Goal: Task Accomplishment & Management: Use online tool/utility

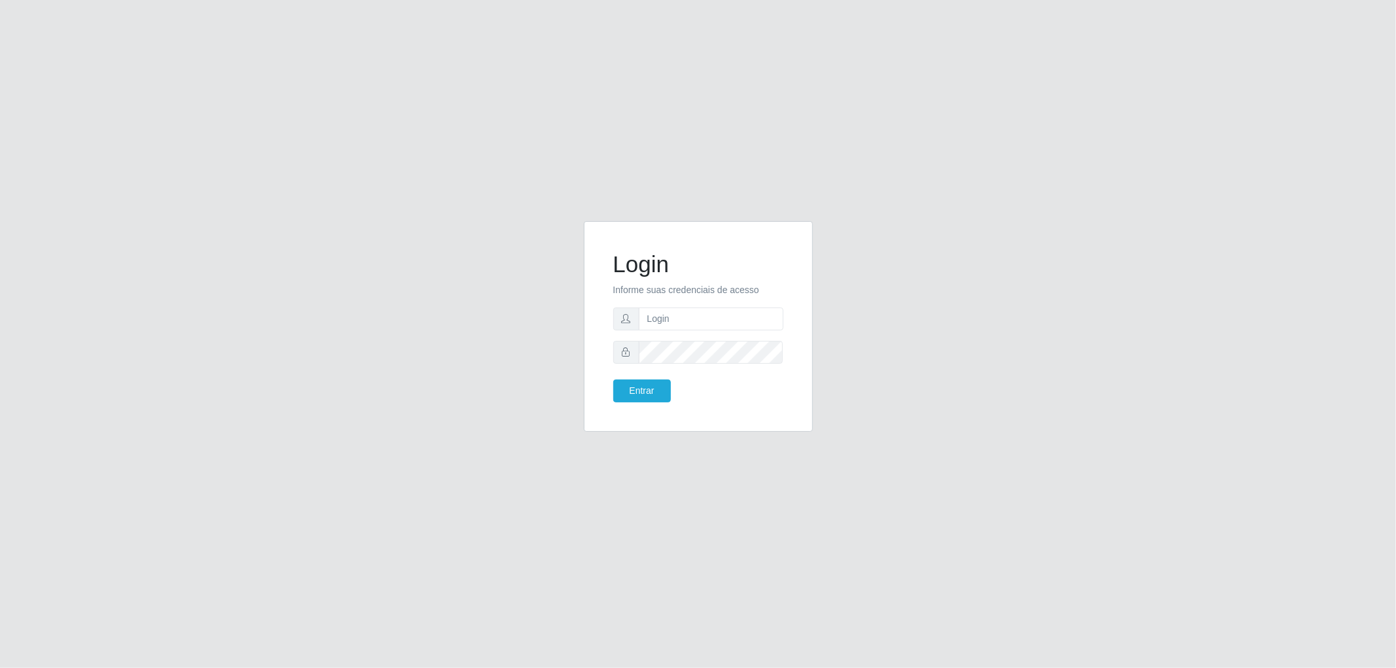
click at [386, 165] on div "Login Informe suas credenciais de acesso Entrar" at bounding box center [698, 334] width 1396 height 668
click at [363, 128] on div "Login Informe suas credenciais de acesso Entrar" at bounding box center [698, 334] width 1396 height 668
click at [689, 321] on input "text" at bounding box center [711, 319] width 145 height 23
click at [672, 325] on input "text" at bounding box center [711, 319] width 145 height 23
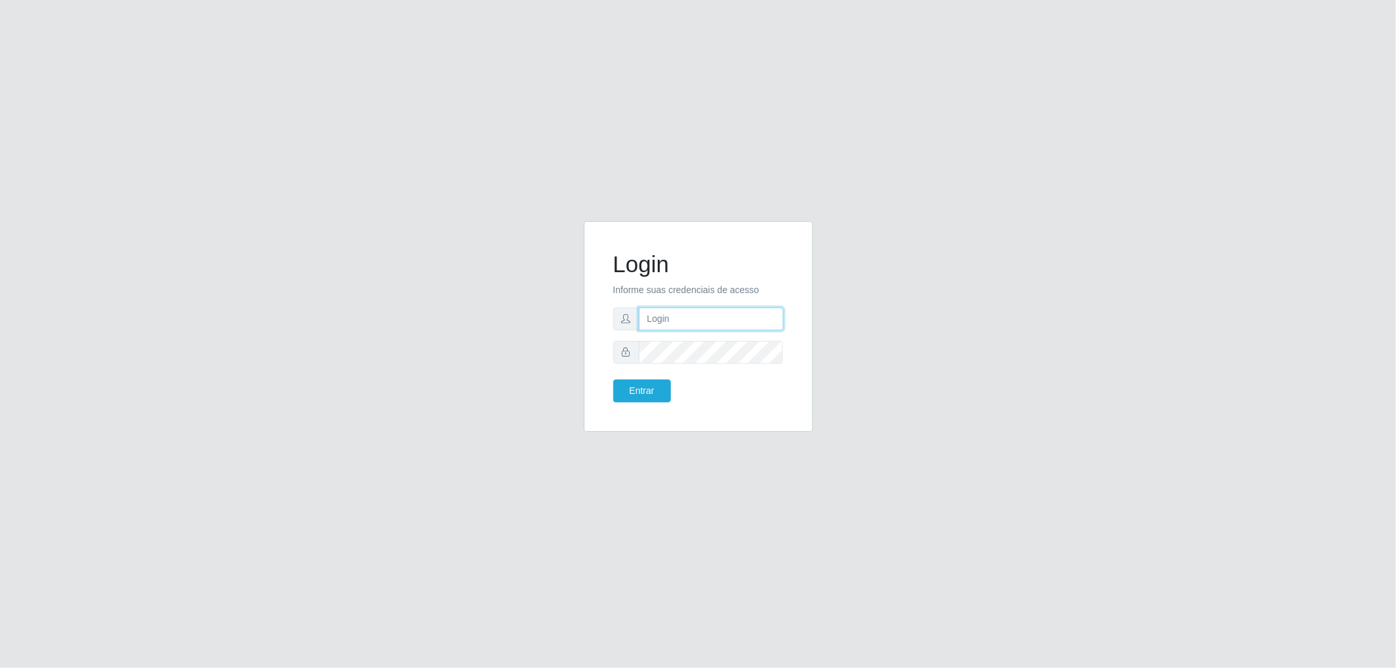
click at [689, 310] on input "text" at bounding box center [711, 319] width 145 height 23
click at [686, 314] on input "text" at bounding box center [711, 319] width 145 height 23
type input "alcimar@thepow"
click at [684, 338] on form "Login Informe suas credenciais de acesso alcimar@thepow Entrar" at bounding box center [698, 327] width 170 height 152
click at [613, 380] on button "Entrar" at bounding box center [642, 391] width 58 height 23
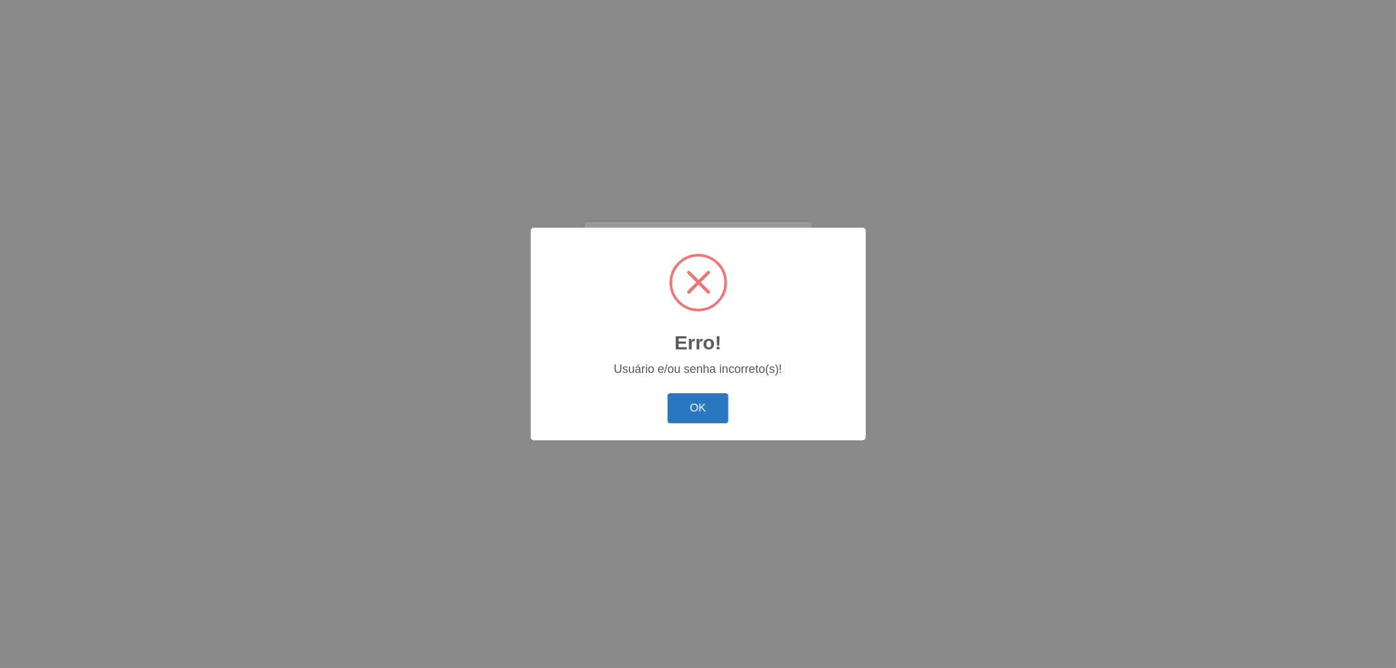
click at [711, 401] on button "OK" at bounding box center [698, 408] width 61 height 31
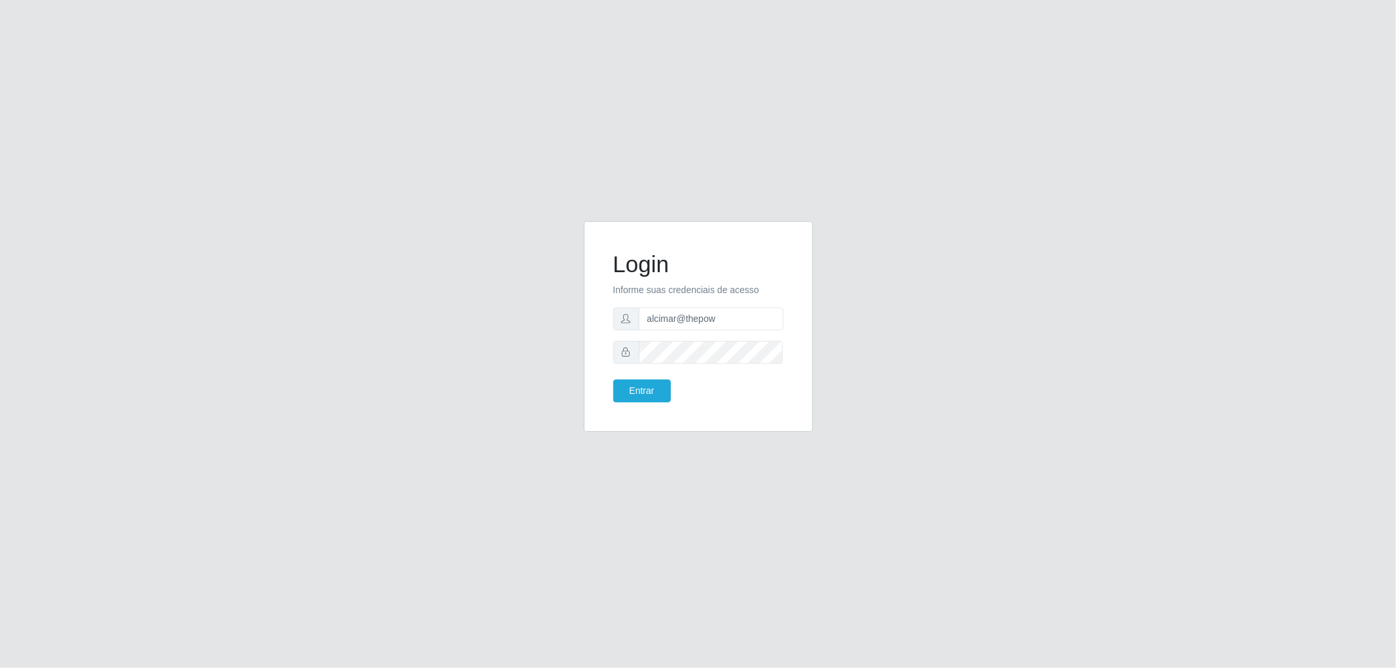
click at [625, 358] on span at bounding box center [626, 352] width 26 height 23
click at [482, 342] on div "Login Informe suas credenciais de acesso alcimar@thepow Entrar" at bounding box center [698, 334] width 746 height 227
click at [613, 380] on button "Entrar" at bounding box center [642, 391] width 58 height 23
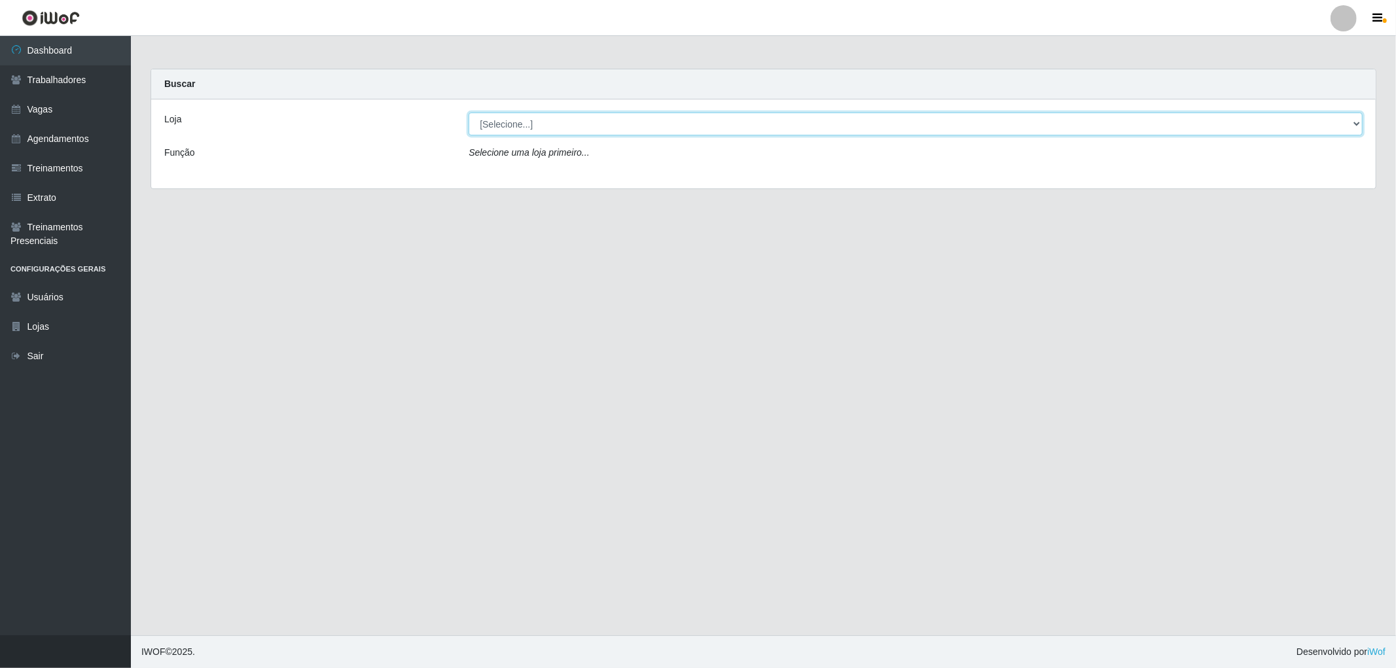
click at [1137, 132] on select "[Selecione...] The Pow Pizzaria Delivery - [GEOGRAPHIC_DATA]" at bounding box center [916, 124] width 894 height 23
select select "322"
click at [469, 113] on select "[Selecione...] The Pow Pizzaria Delivery - [GEOGRAPHIC_DATA]" at bounding box center [916, 124] width 894 height 23
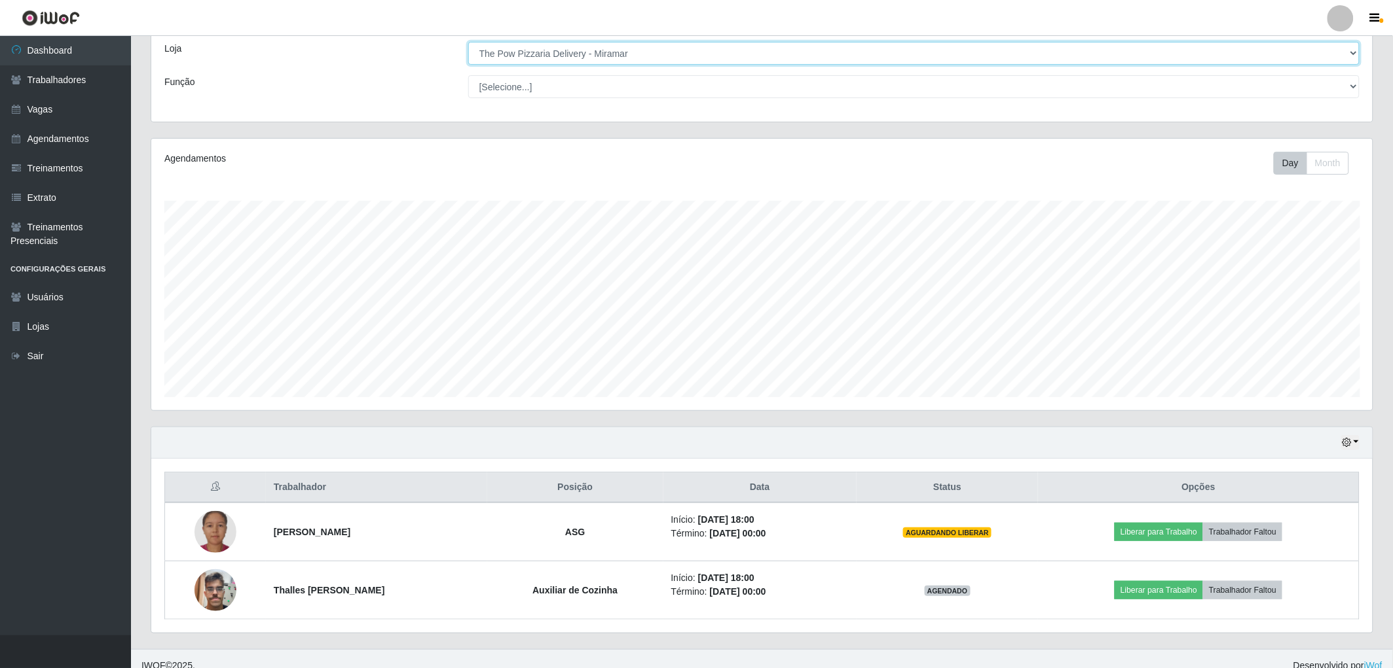
scroll to position [85, 0]
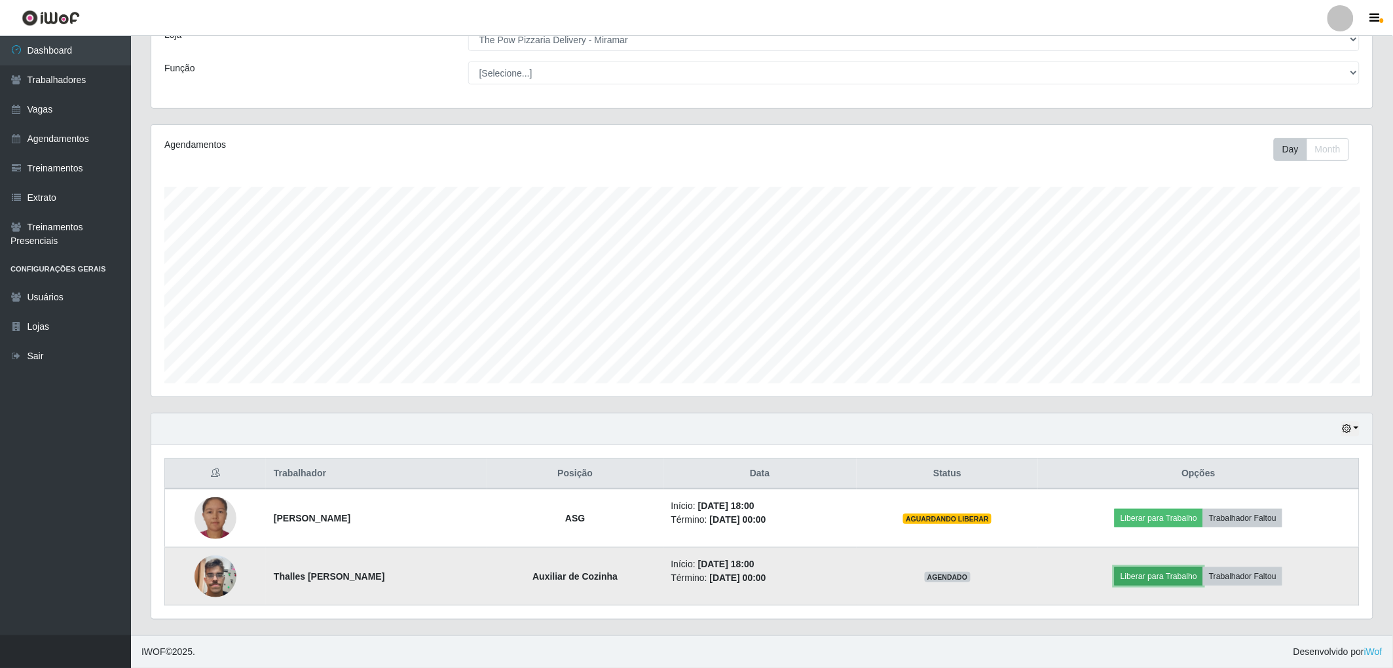
click at [1160, 583] on button "Liberar para Trabalho" at bounding box center [1158, 577] width 88 height 18
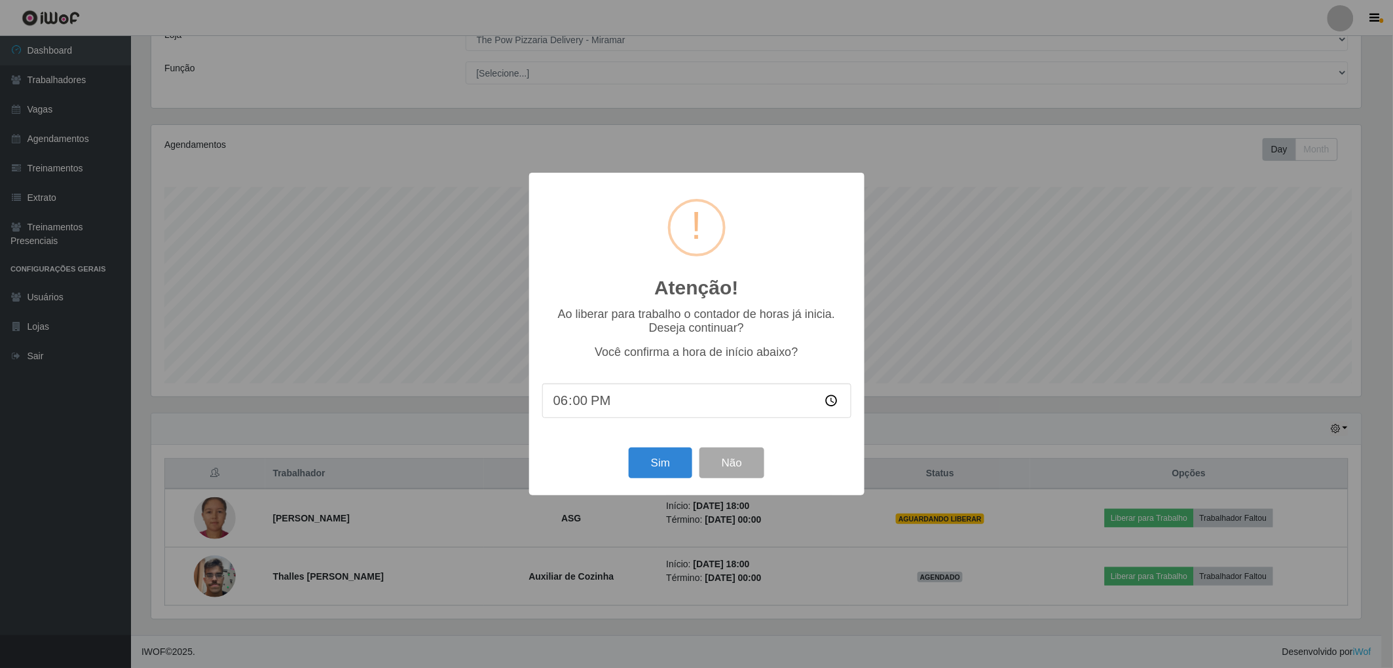
scroll to position [271, 1213]
click at [663, 460] on button "Sim" at bounding box center [662, 463] width 64 height 31
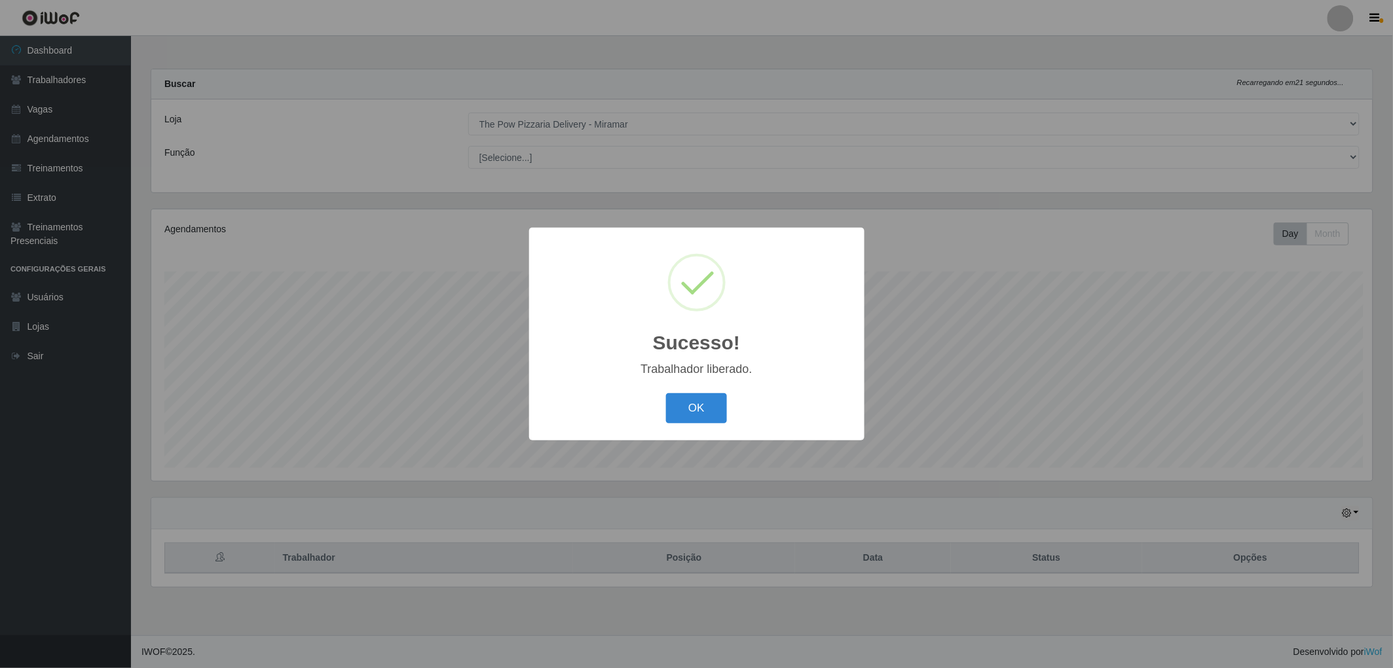
scroll to position [271, 1225]
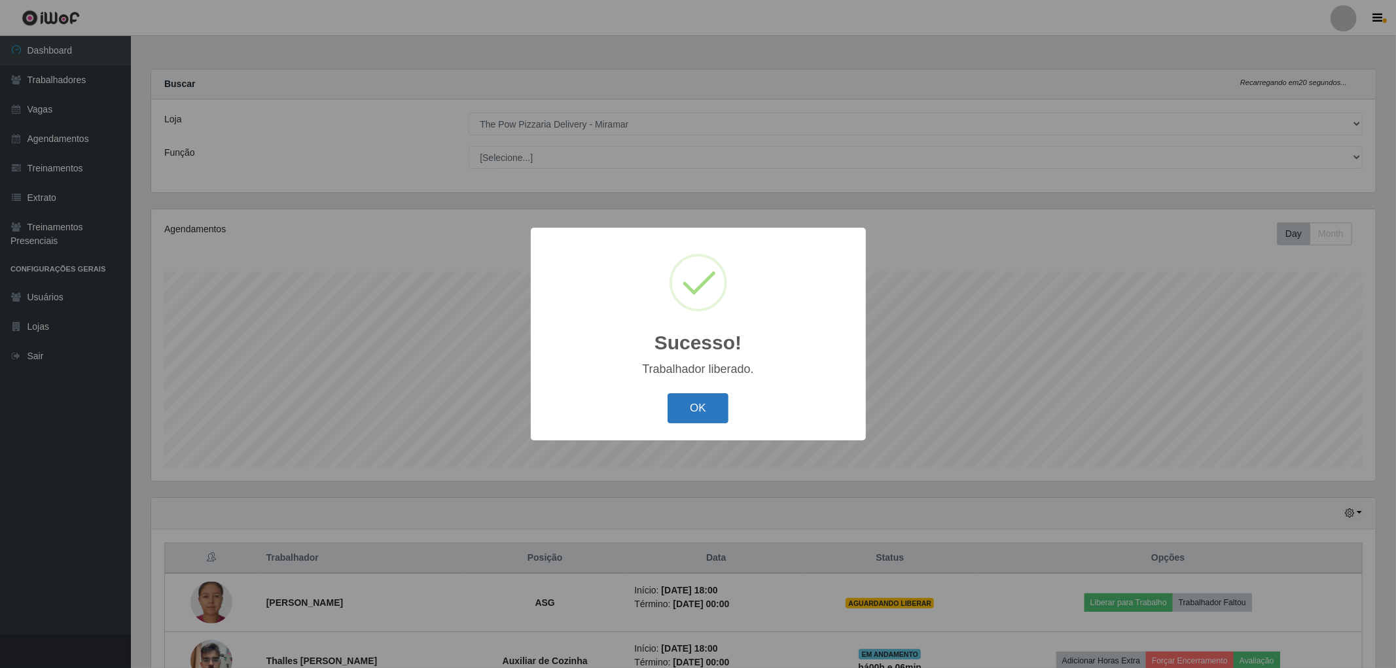
click at [689, 416] on button "OK" at bounding box center [698, 408] width 61 height 31
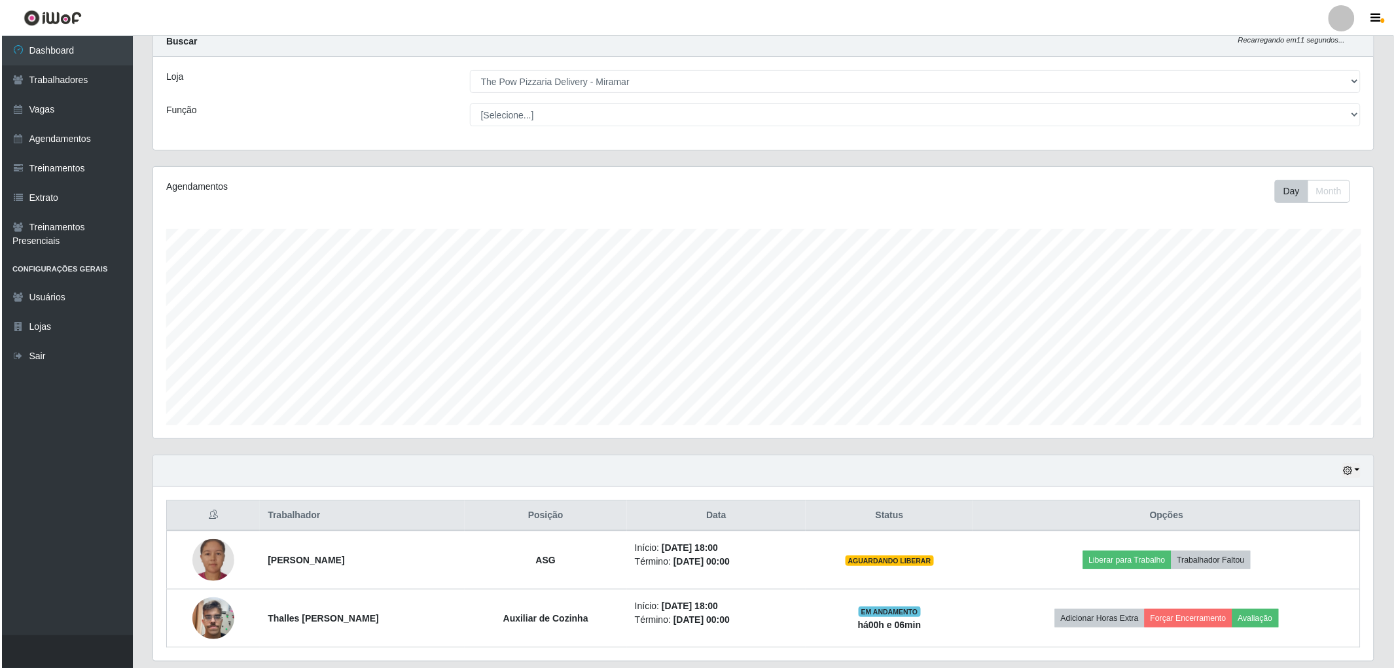
scroll to position [85, 0]
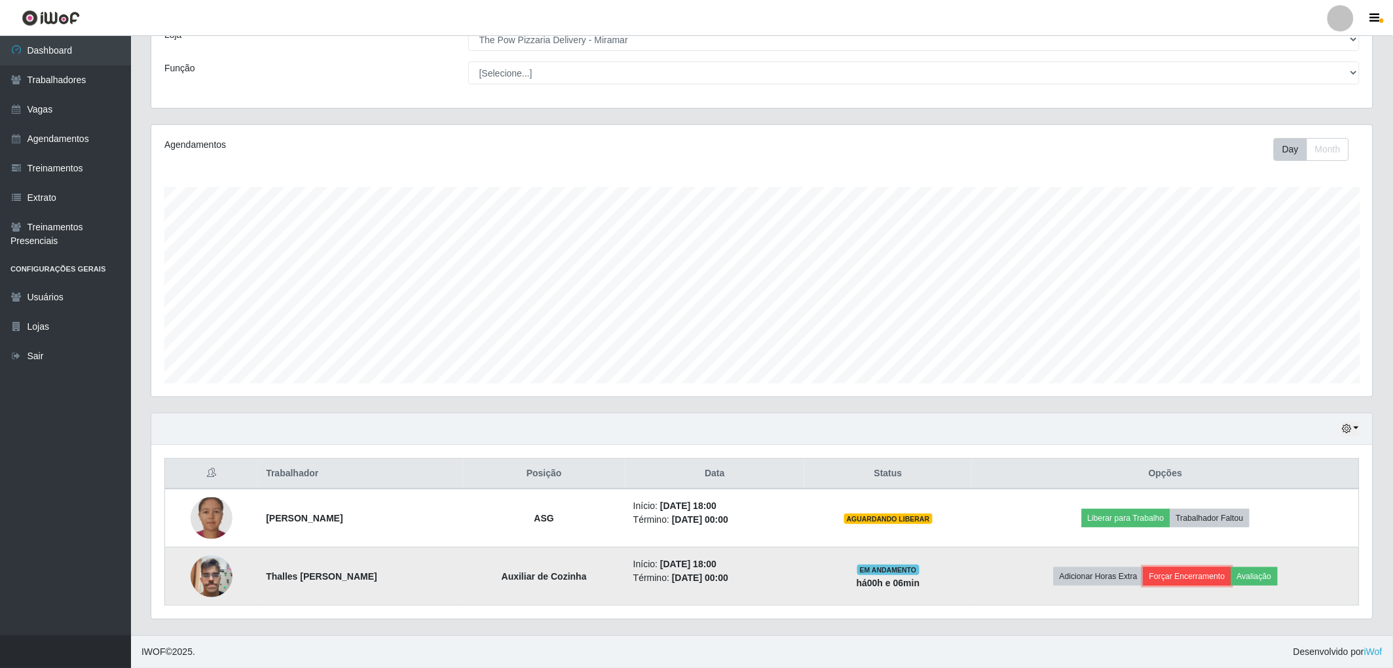
click at [1211, 581] on button "Forçar Encerramento" at bounding box center [1187, 577] width 88 height 18
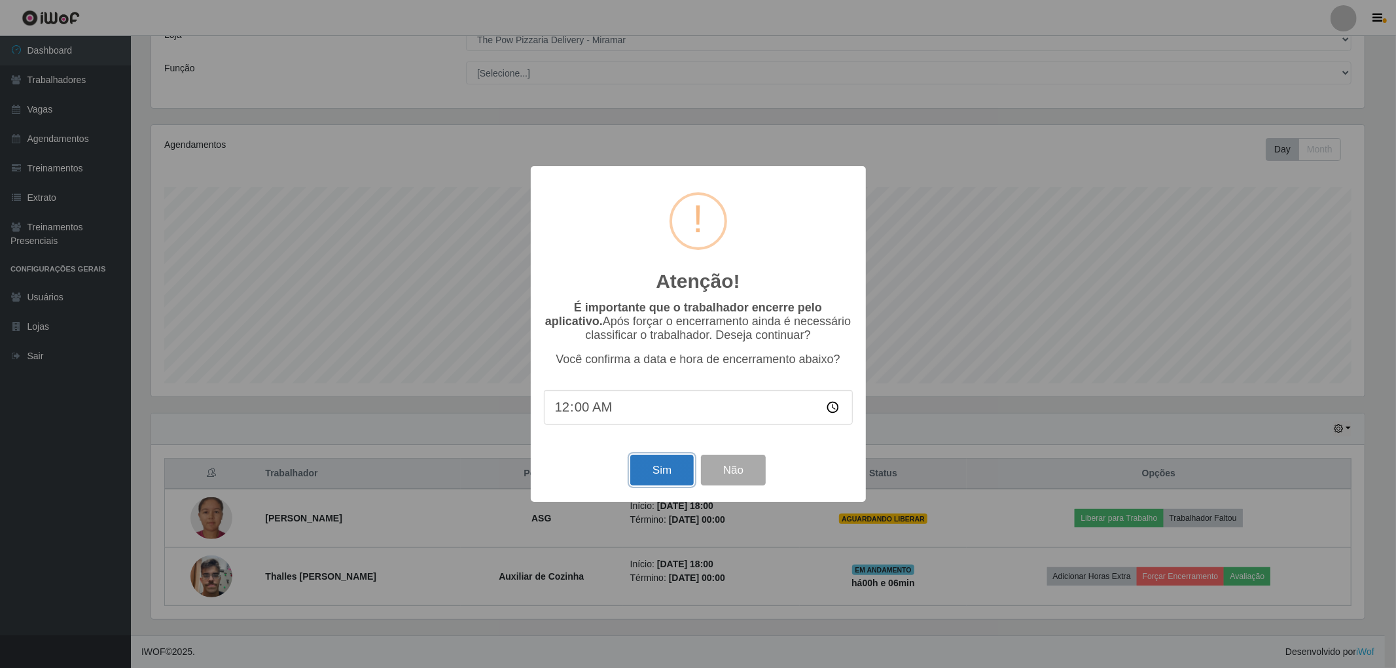
click at [670, 481] on button "Sim" at bounding box center [662, 470] width 64 height 31
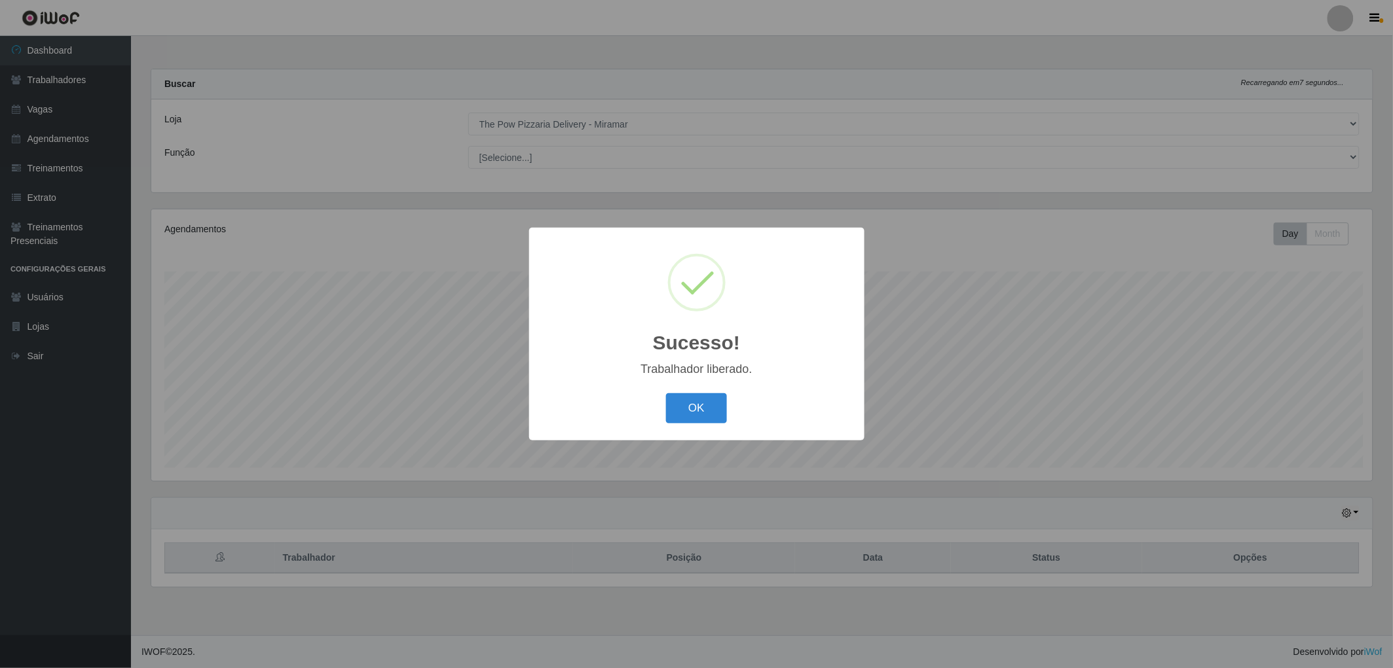
scroll to position [271, 1225]
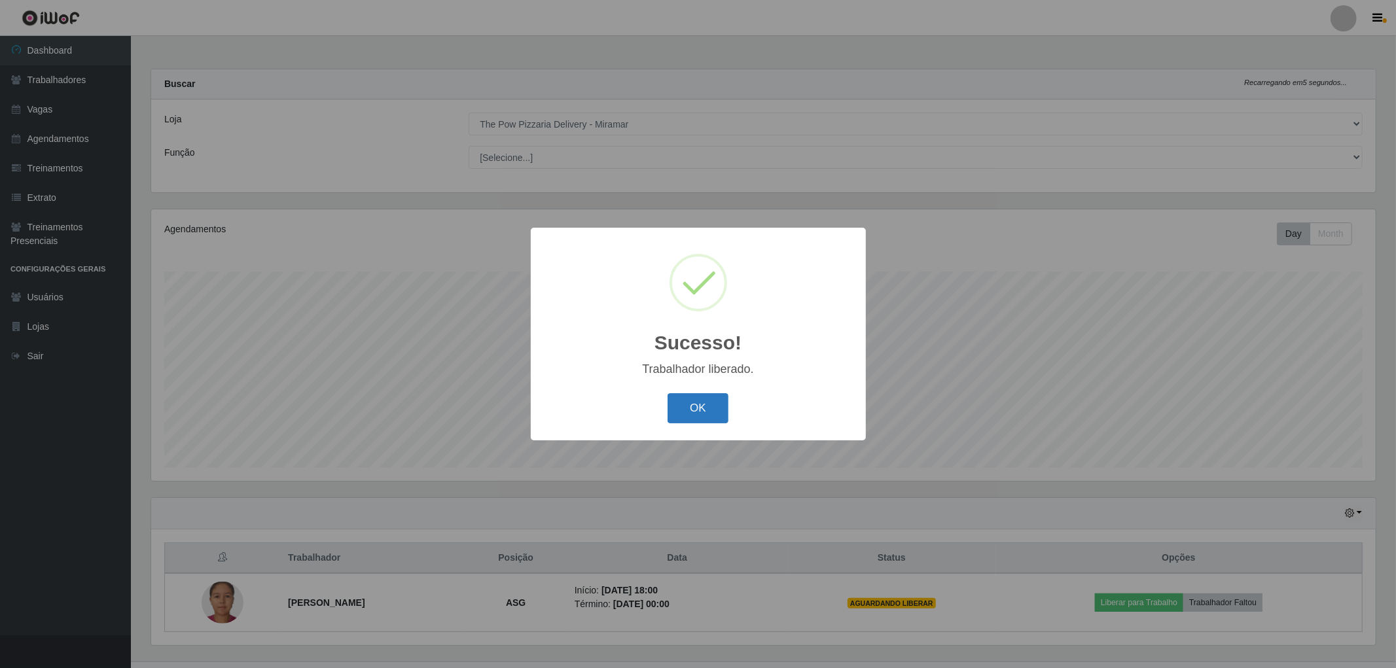
click at [710, 405] on button "OK" at bounding box center [698, 408] width 61 height 31
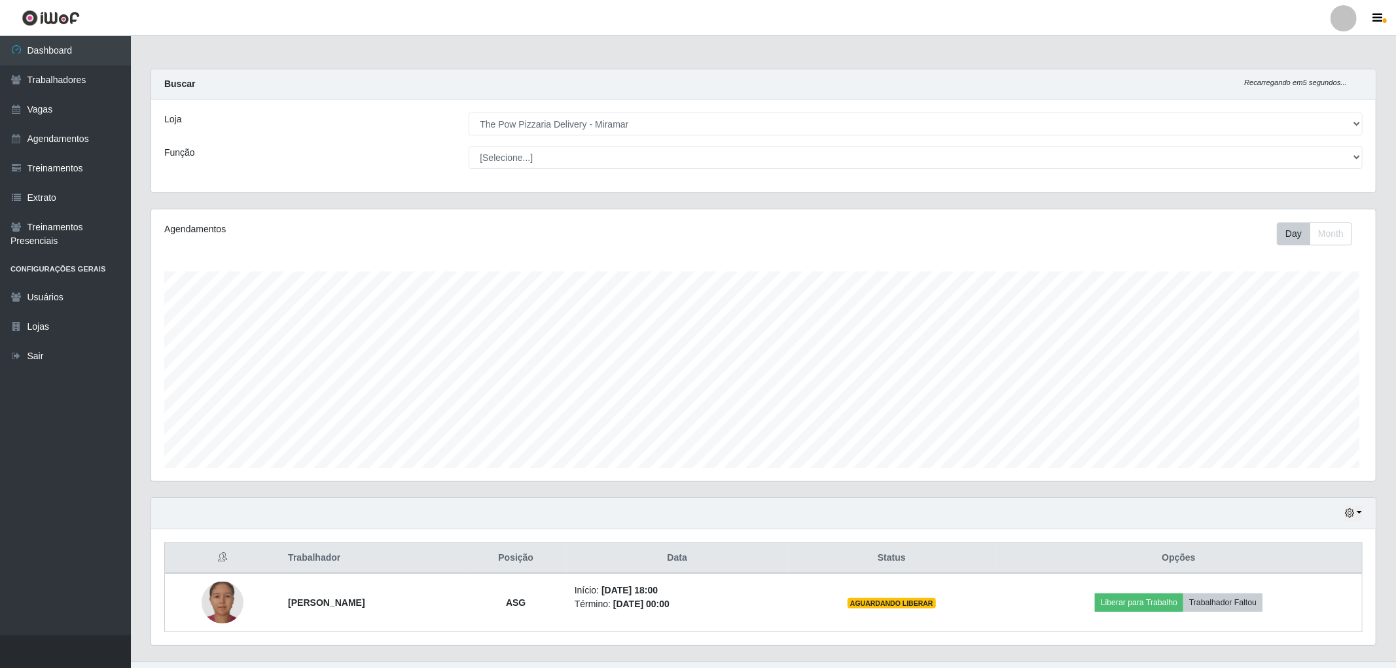
scroll to position [654434, 653485]
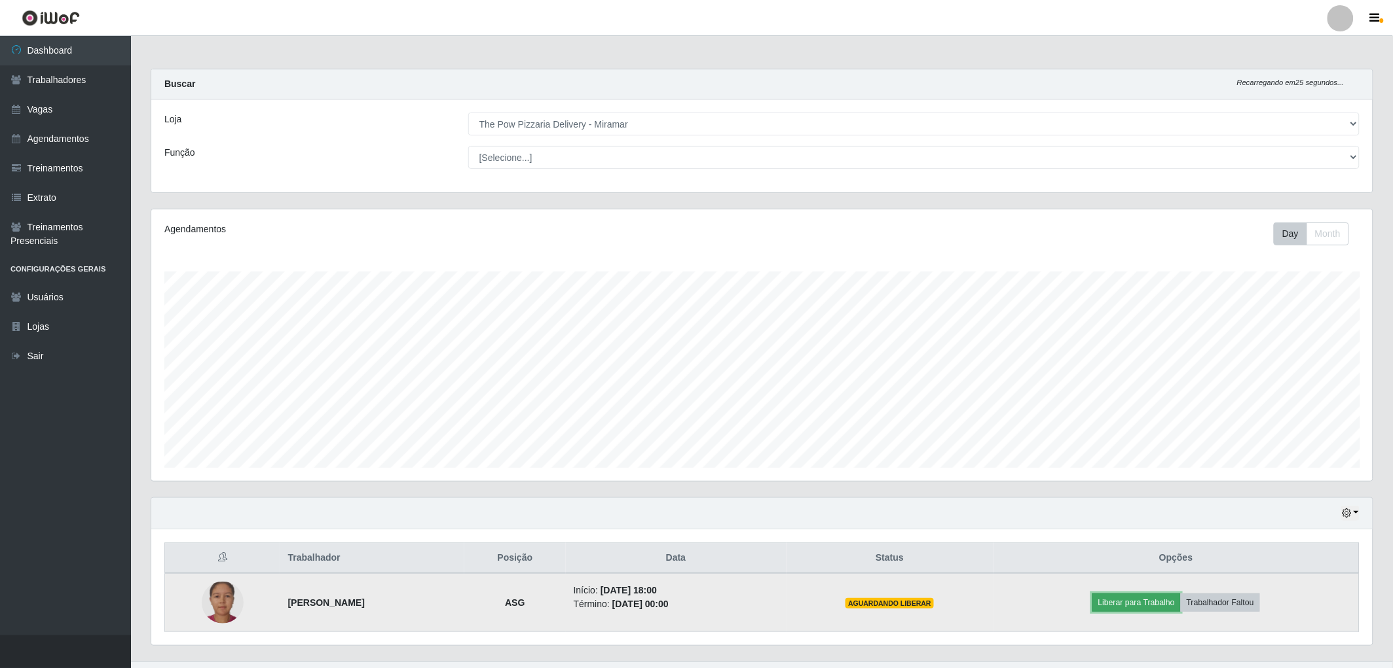
click at [1180, 606] on button "Liberar para Trabalho" at bounding box center [1136, 603] width 88 height 18
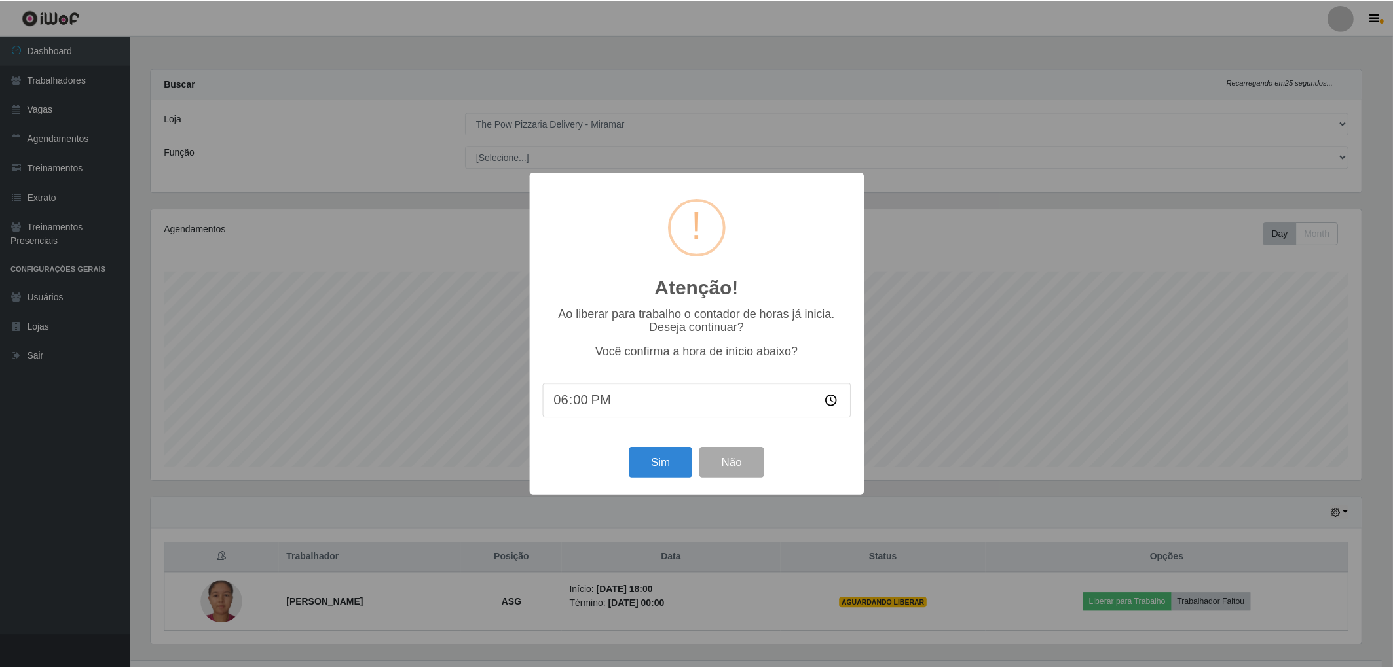
scroll to position [271, 1213]
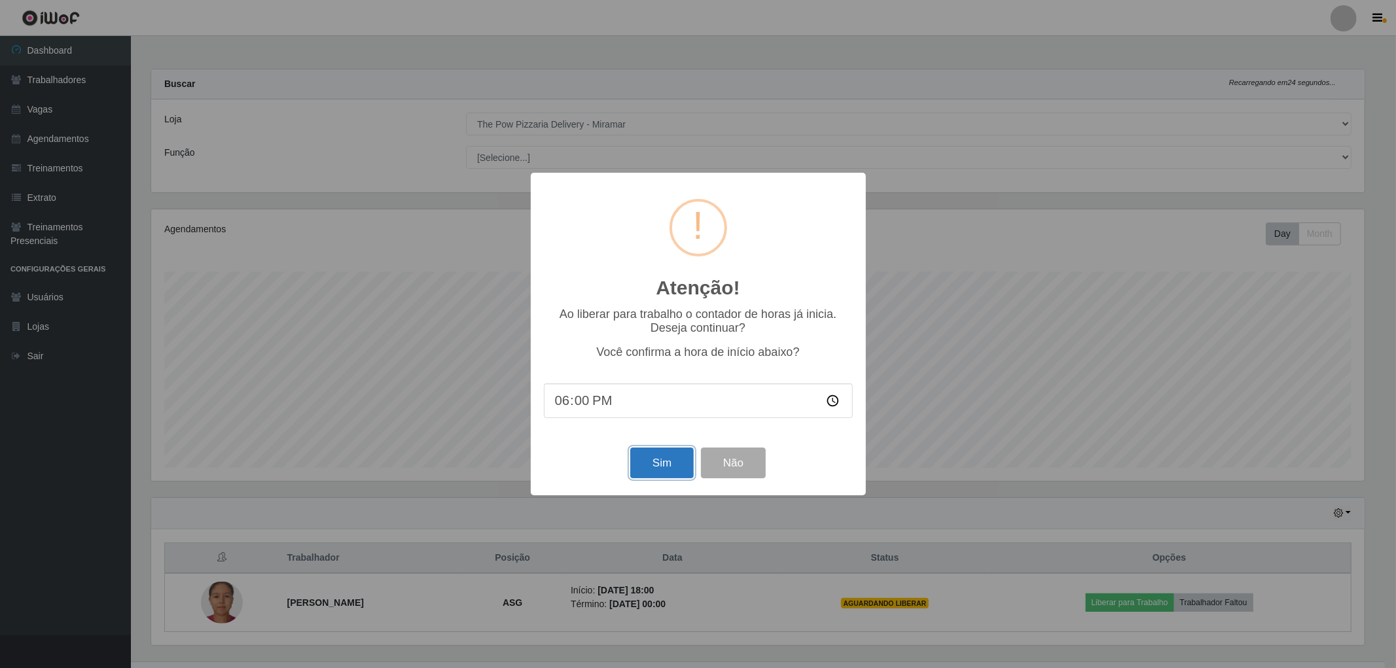
click at [651, 475] on button "Sim" at bounding box center [662, 463] width 64 height 31
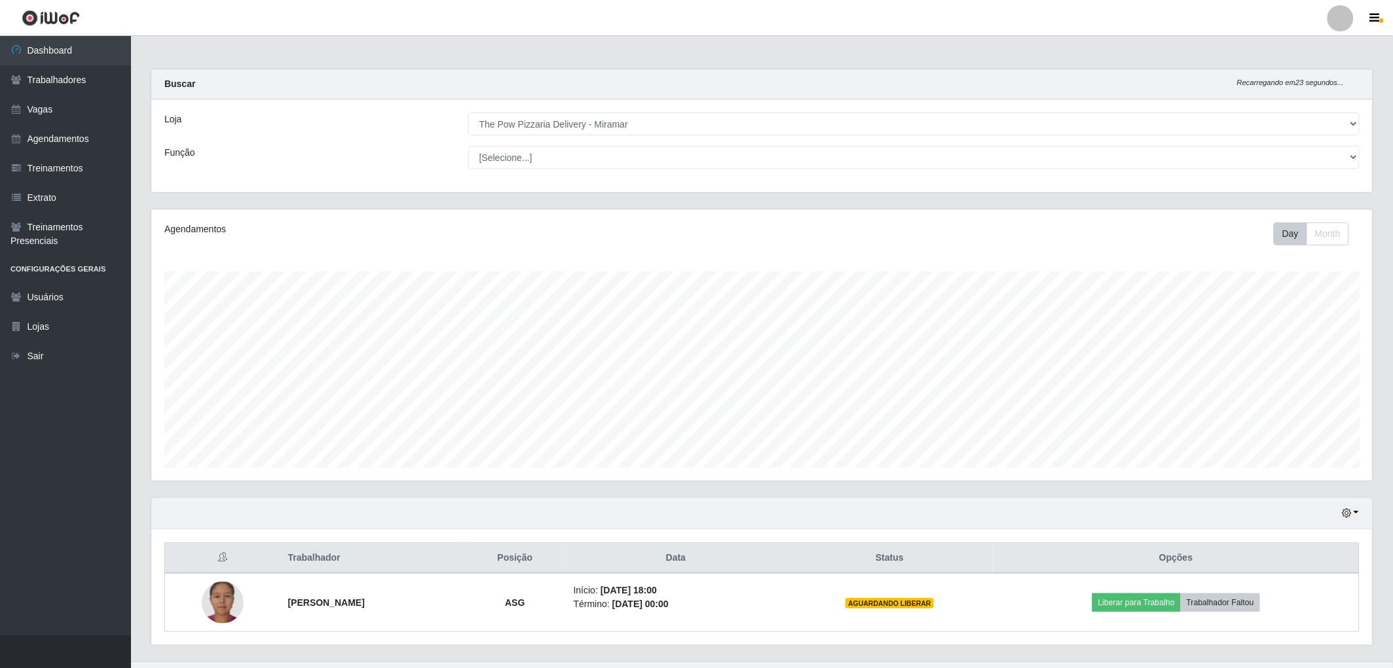
scroll to position [271, 1225]
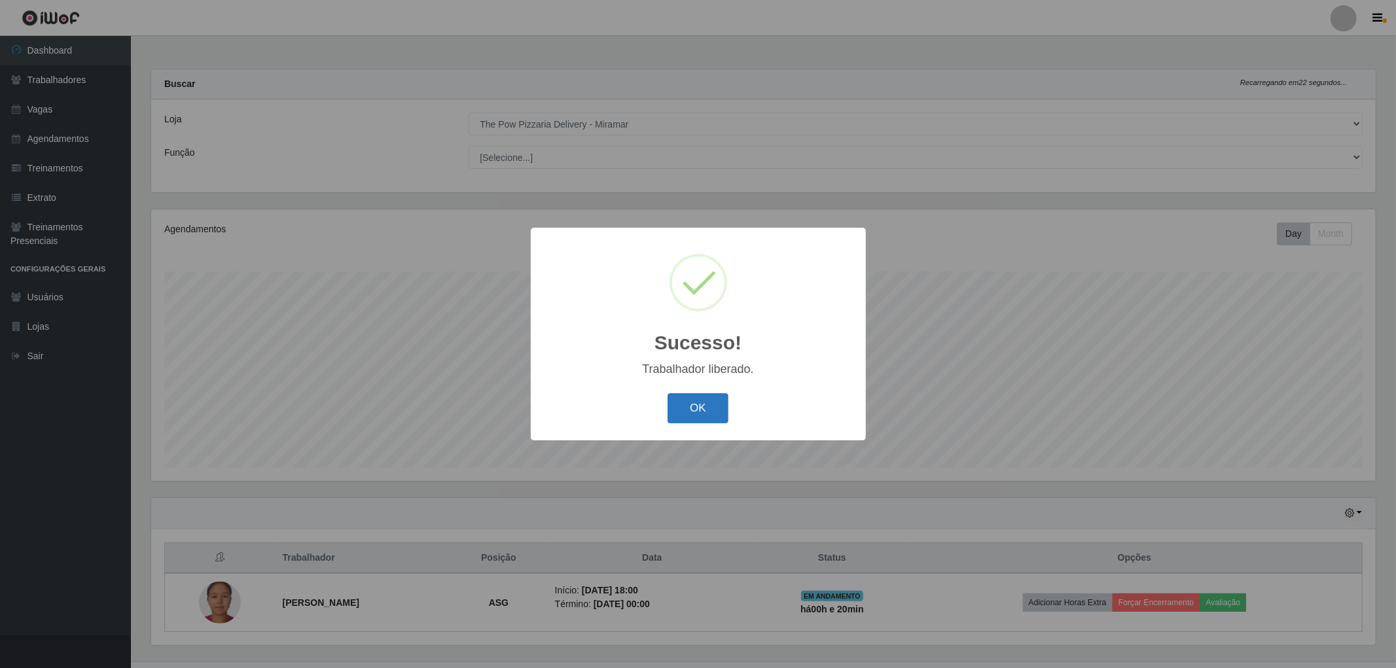
click at [697, 393] on button "OK" at bounding box center [698, 408] width 61 height 31
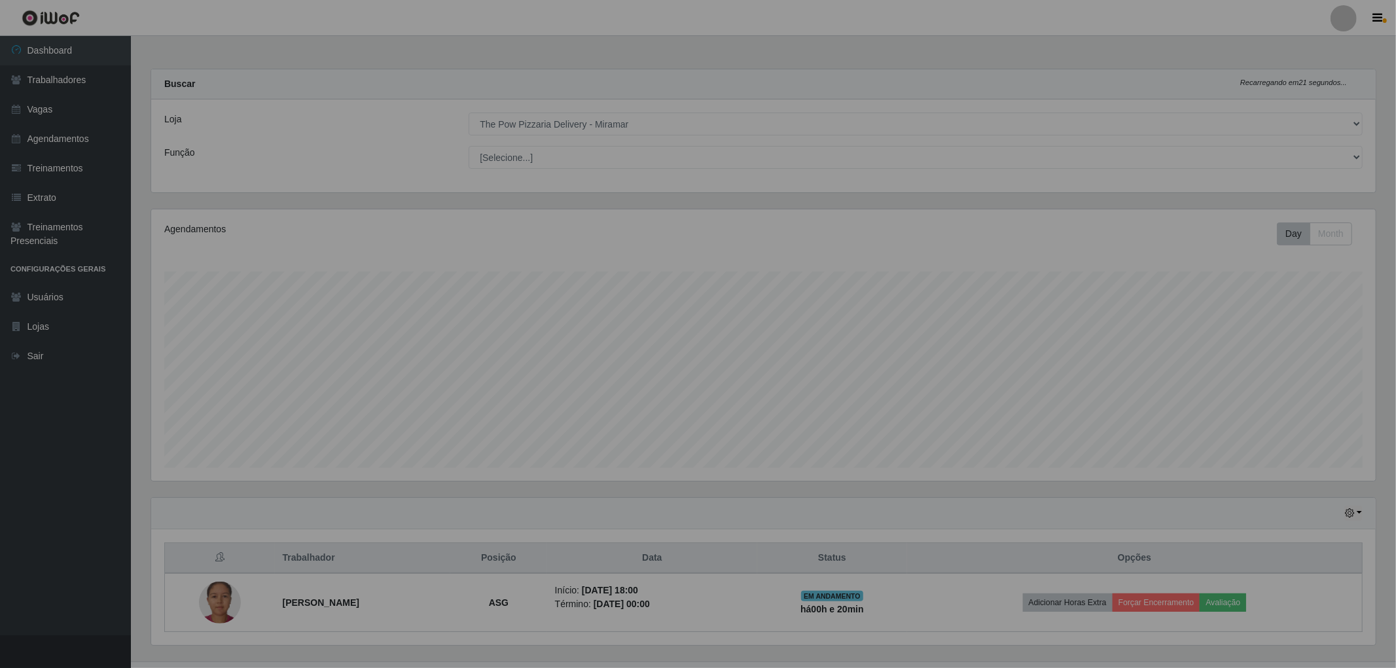
scroll to position [654434, 653485]
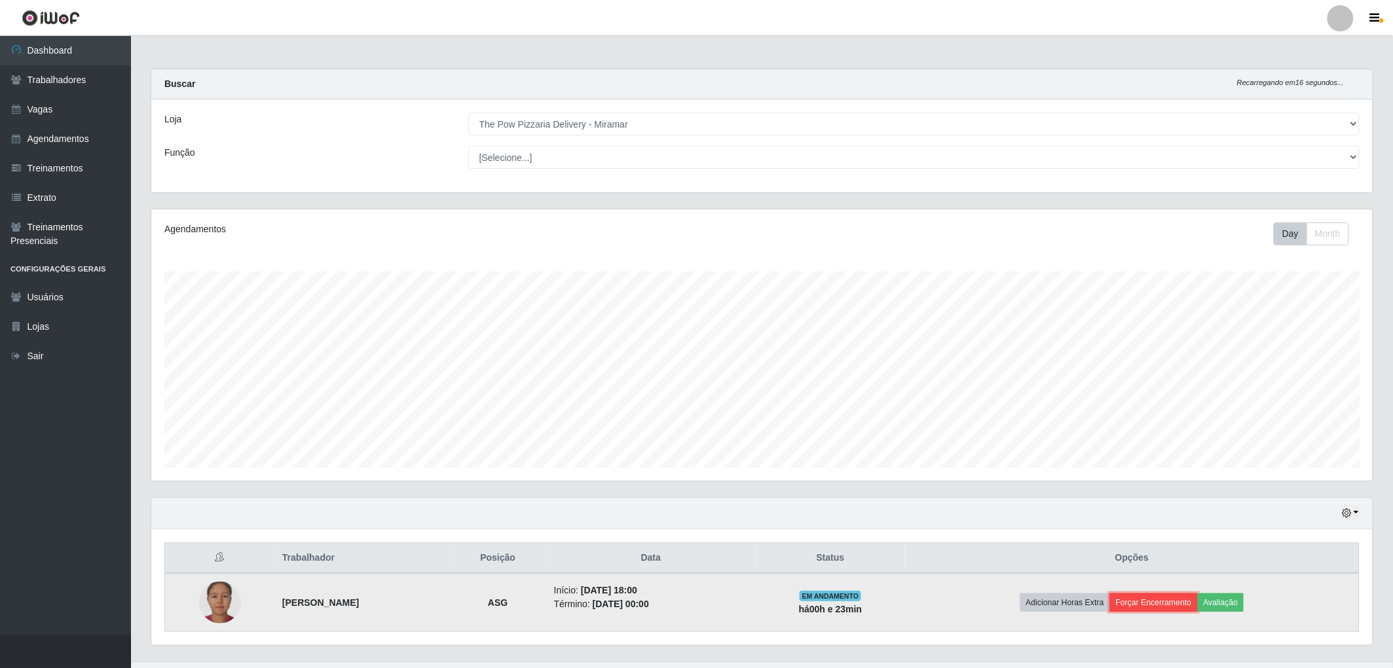
click at [1156, 603] on button "Forçar Encerramento" at bounding box center [1154, 603] width 88 height 18
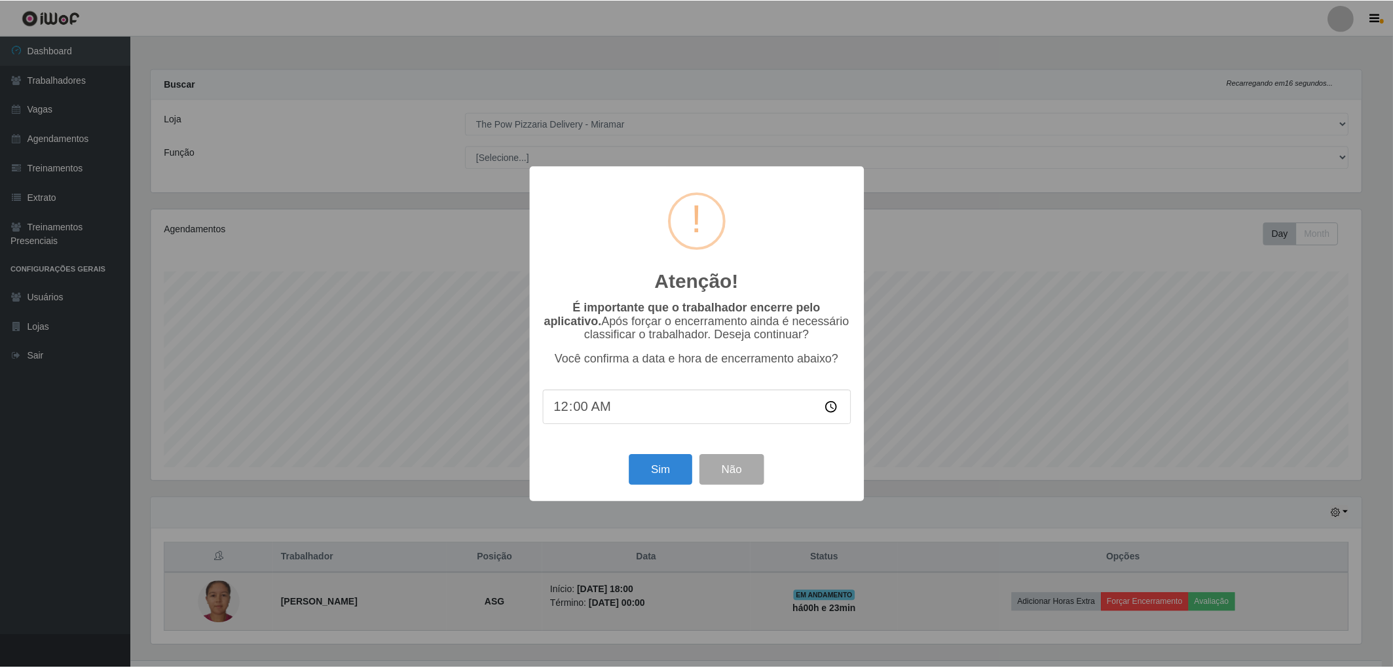
scroll to position [271, 1213]
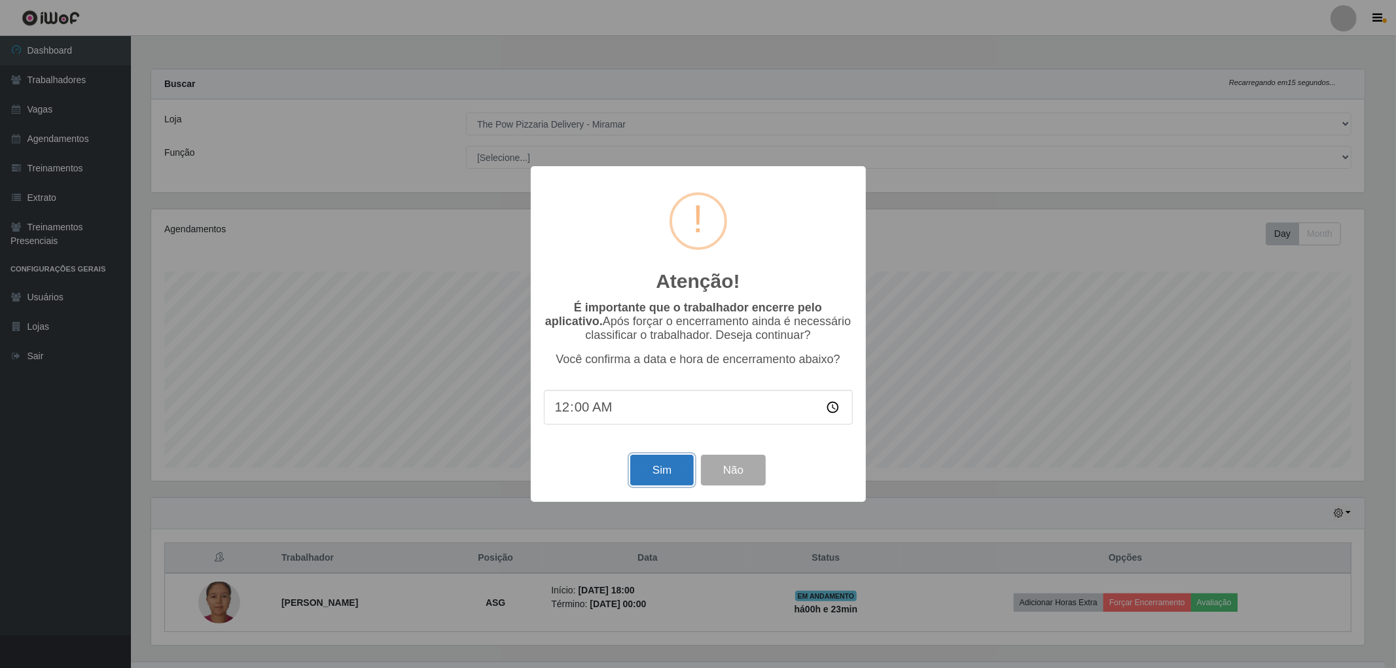
click at [655, 466] on button "Sim" at bounding box center [662, 470] width 64 height 31
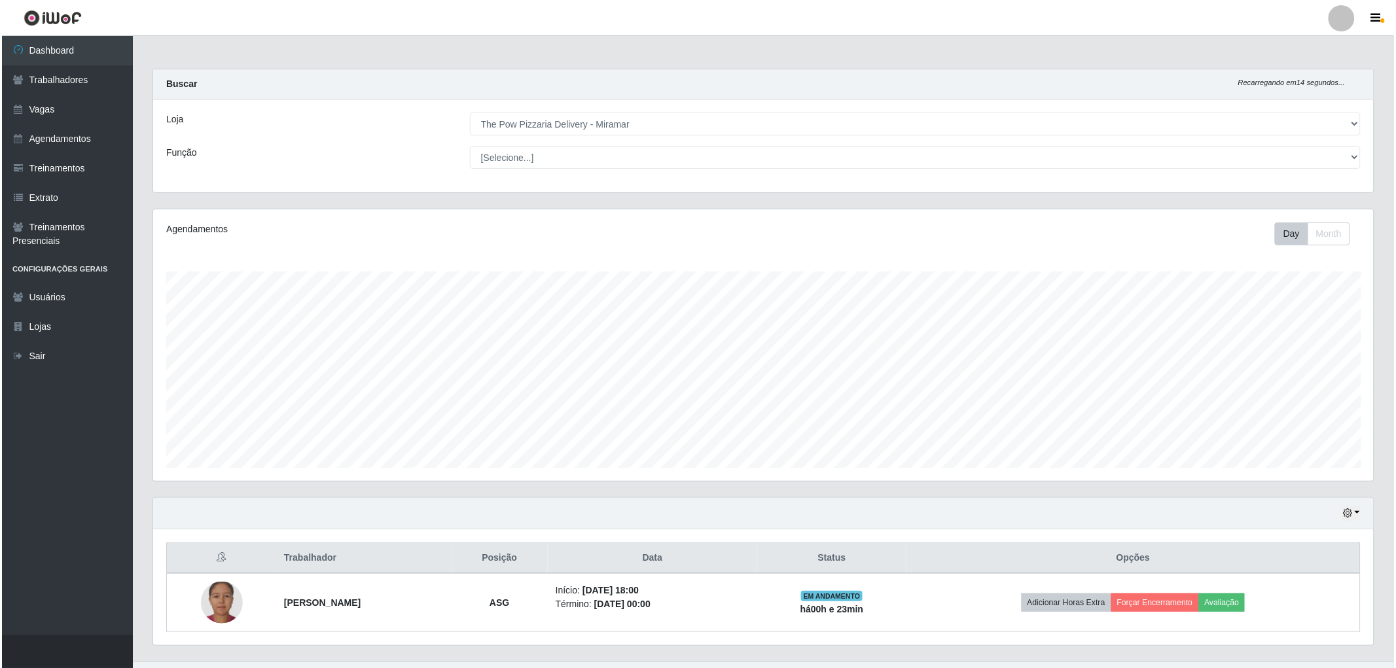
scroll to position [271, 1225]
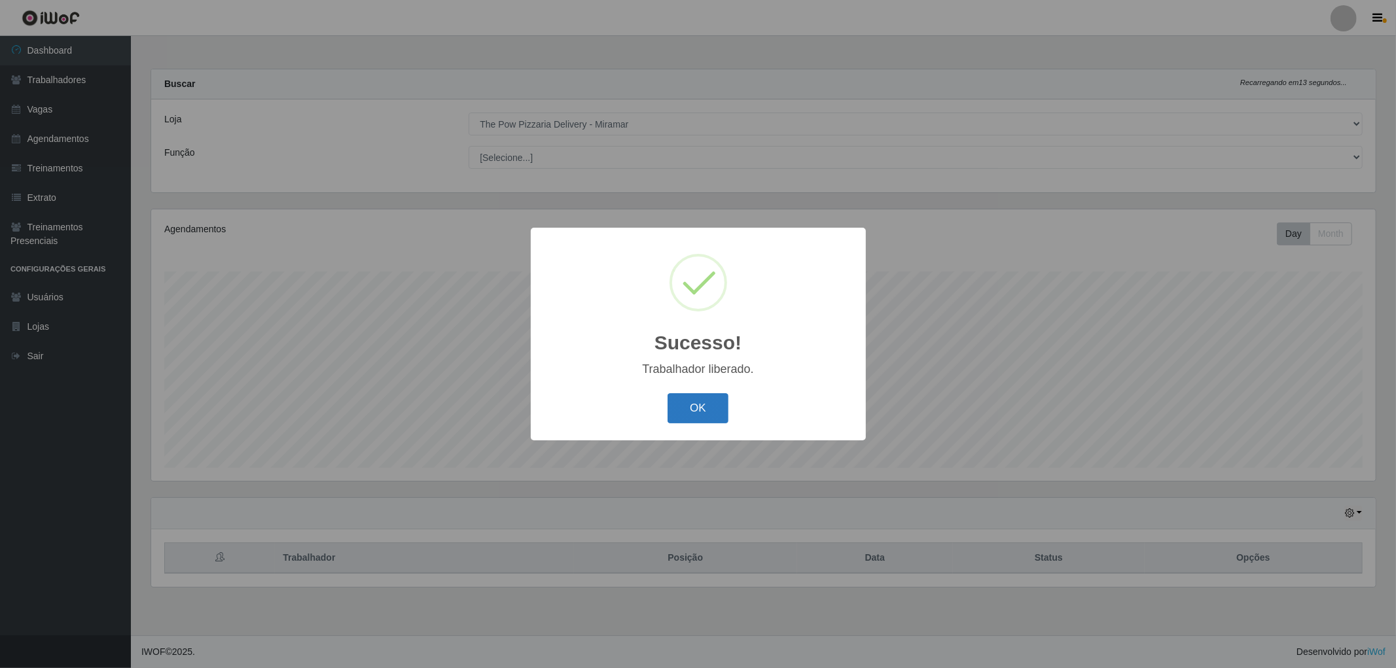
click at [712, 401] on button "OK" at bounding box center [698, 408] width 61 height 31
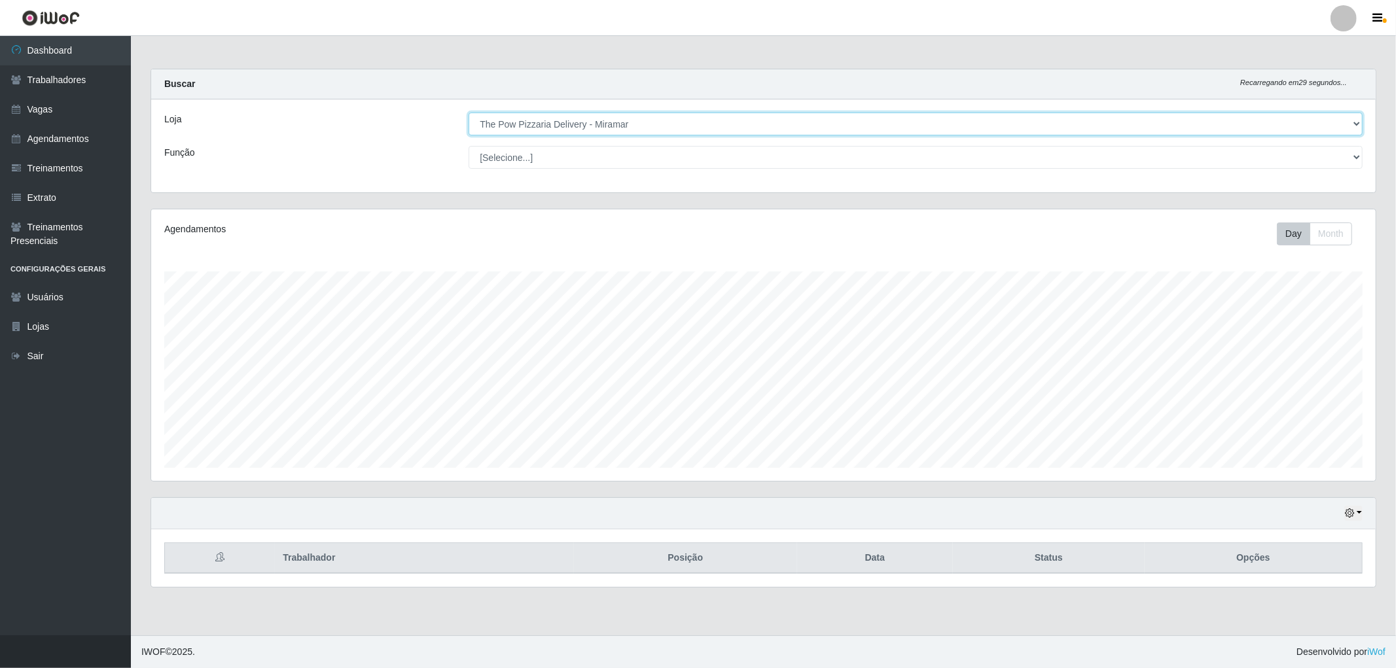
click at [566, 124] on select "[Selecione...] The Pow Pizzaria Delivery - [GEOGRAPHIC_DATA]" at bounding box center [916, 124] width 894 height 23
click at [469, 113] on select "[Selecione...] The Pow Pizzaria Delivery - [GEOGRAPHIC_DATA]" at bounding box center [916, 124] width 894 height 23
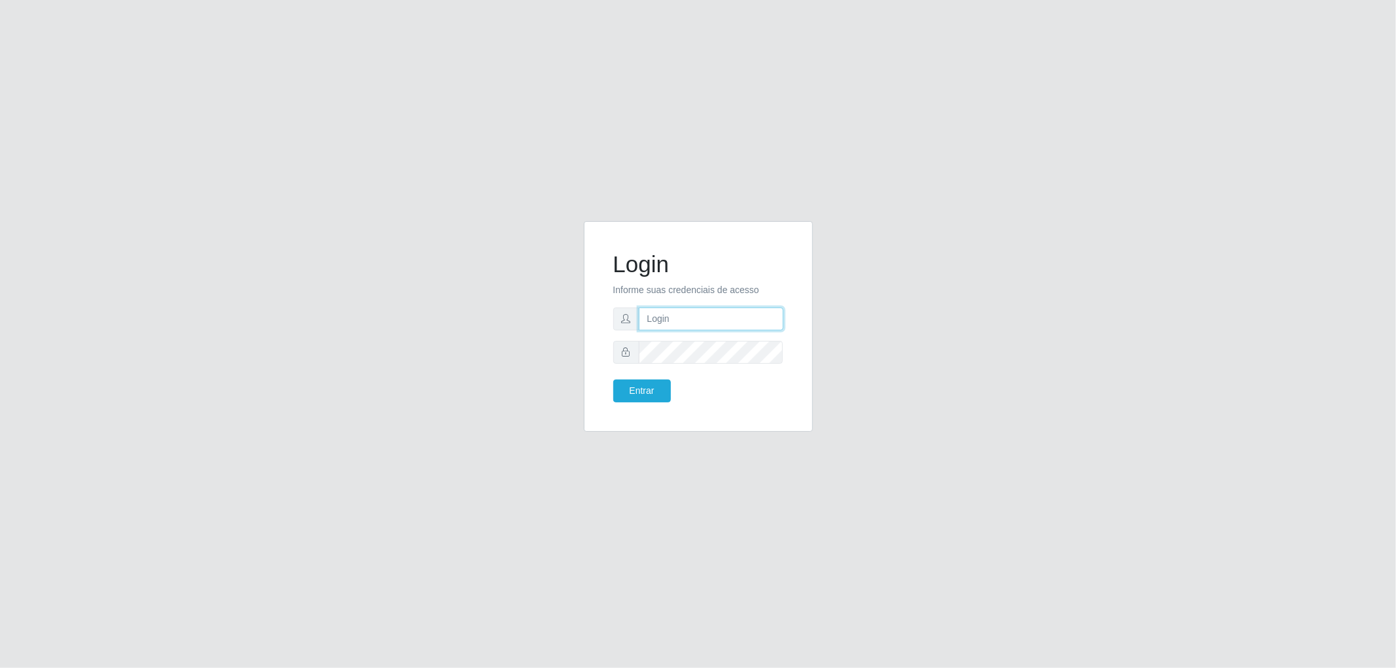
click at [710, 313] on input "text" at bounding box center [711, 319] width 145 height 23
